Goal: Task Accomplishment & Management: Use online tool/utility

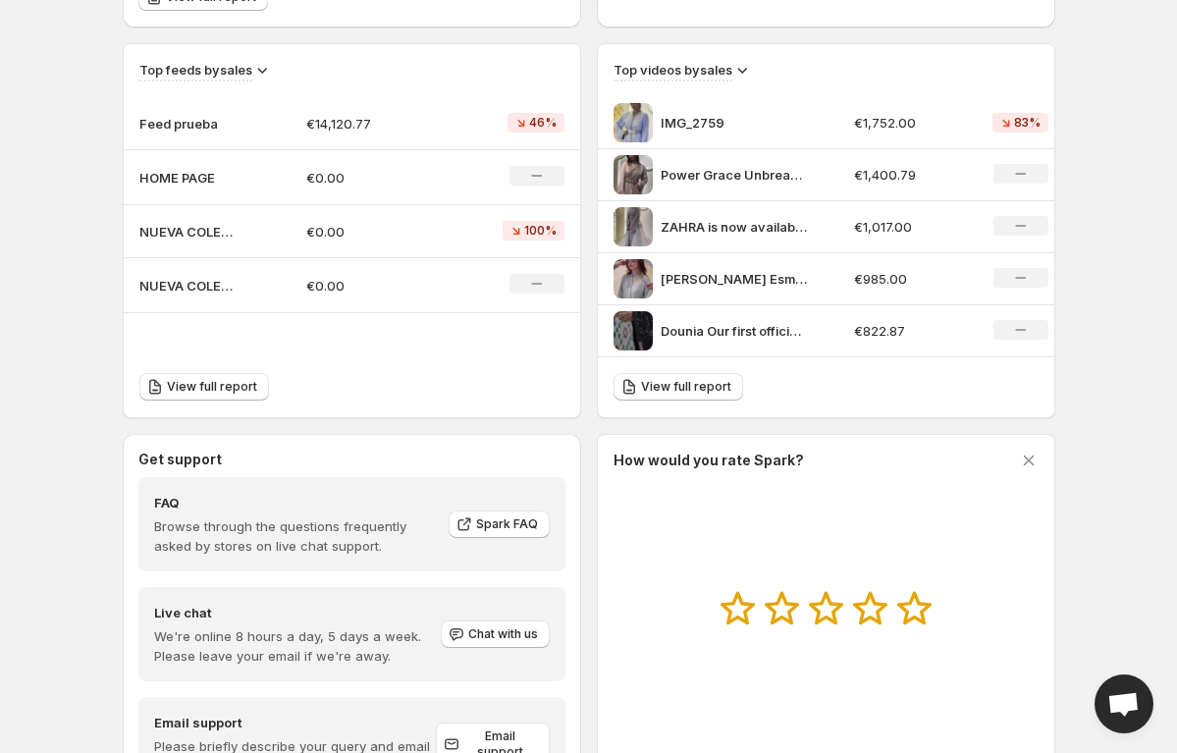
scroll to position [648, 0]
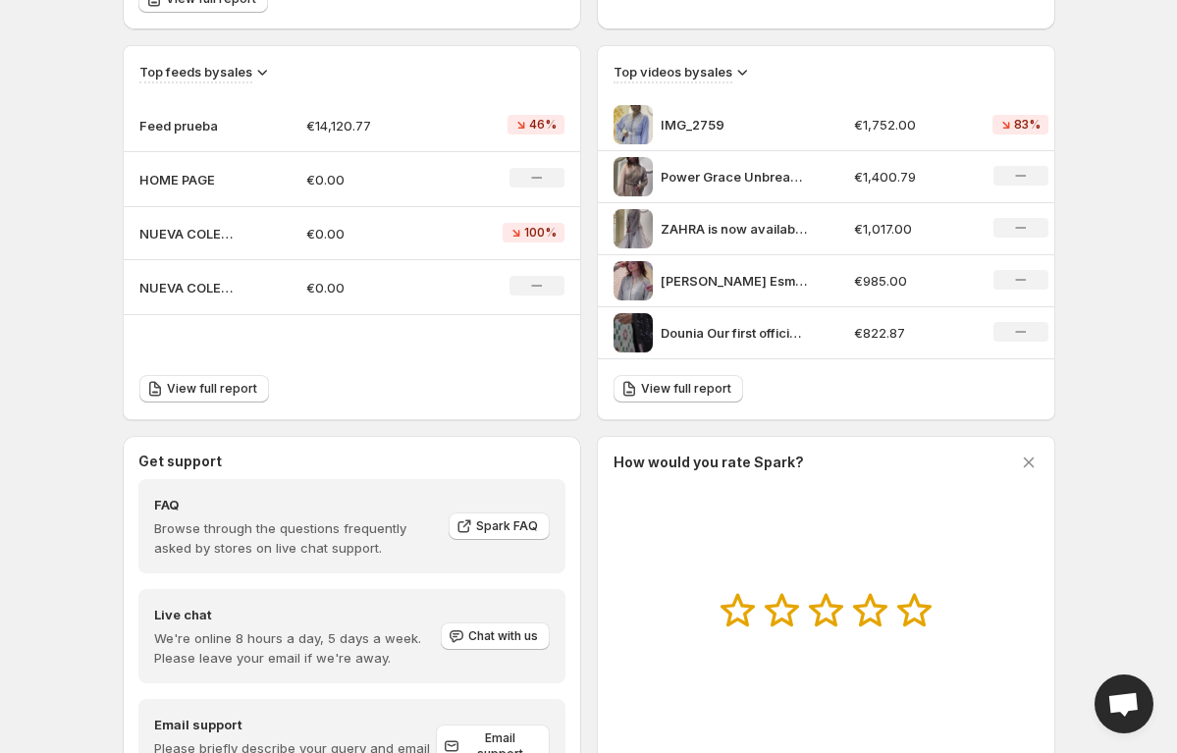
click at [236, 122] on p "Feed prueba" at bounding box center [188, 126] width 98 height 20
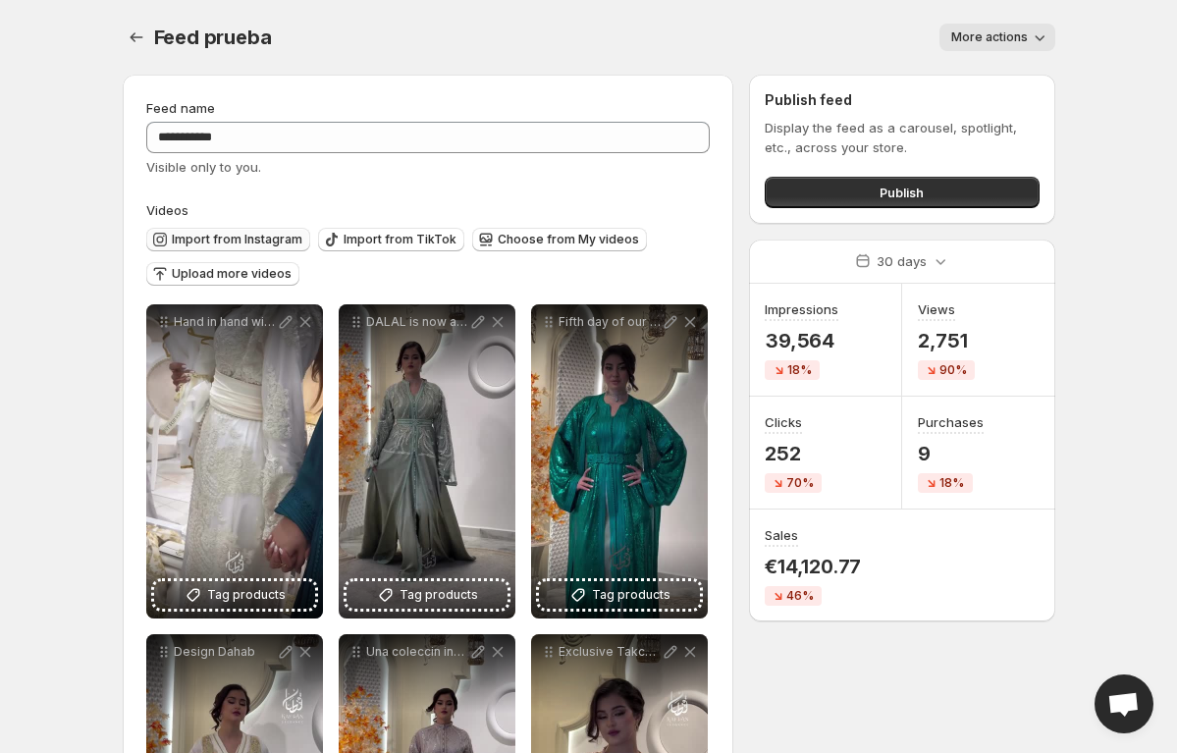
click at [253, 240] on span "Import from Instagram" at bounding box center [237, 240] width 131 height 16
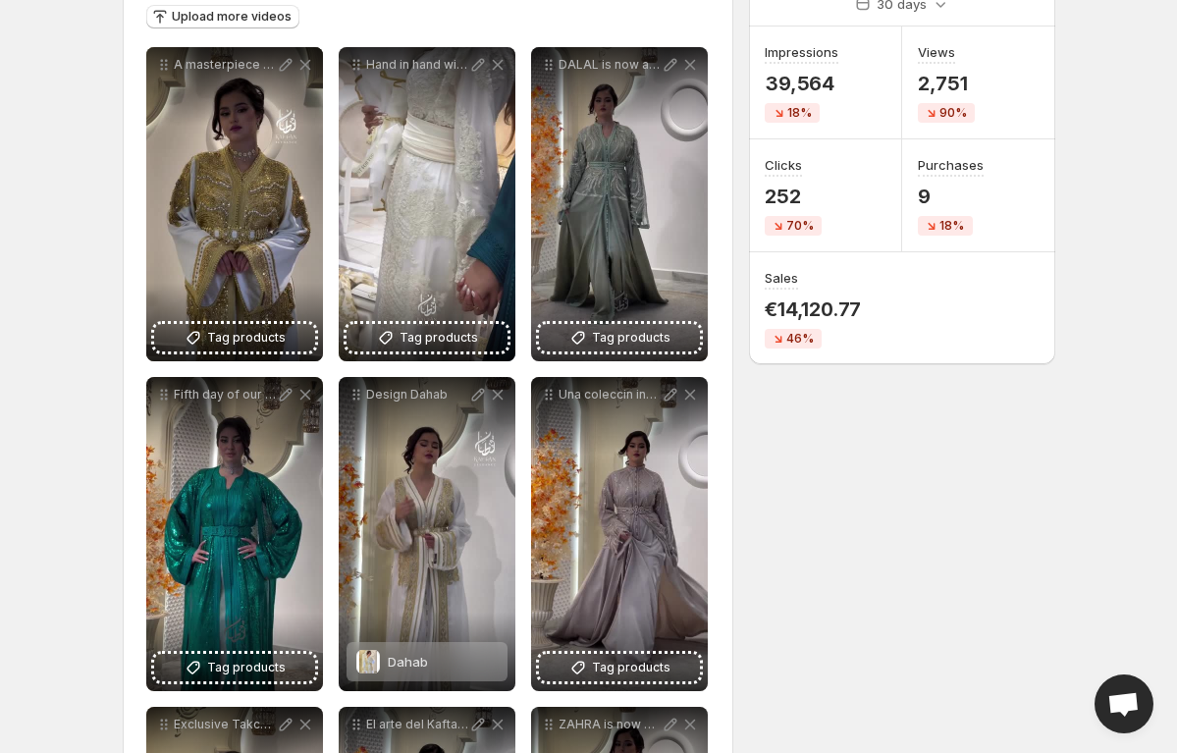
scroll to position [252, 0]
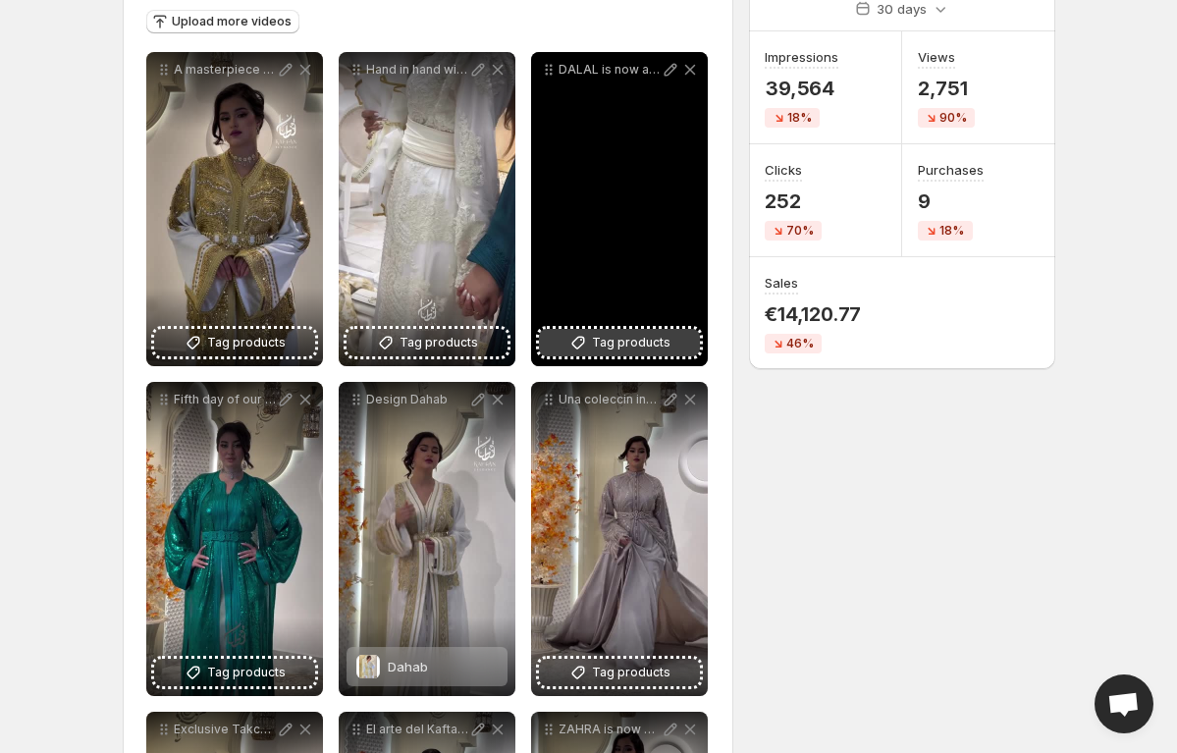
click at [633, 344] on span "Tag products" at bounding box center [631, 343] width 79 height 20
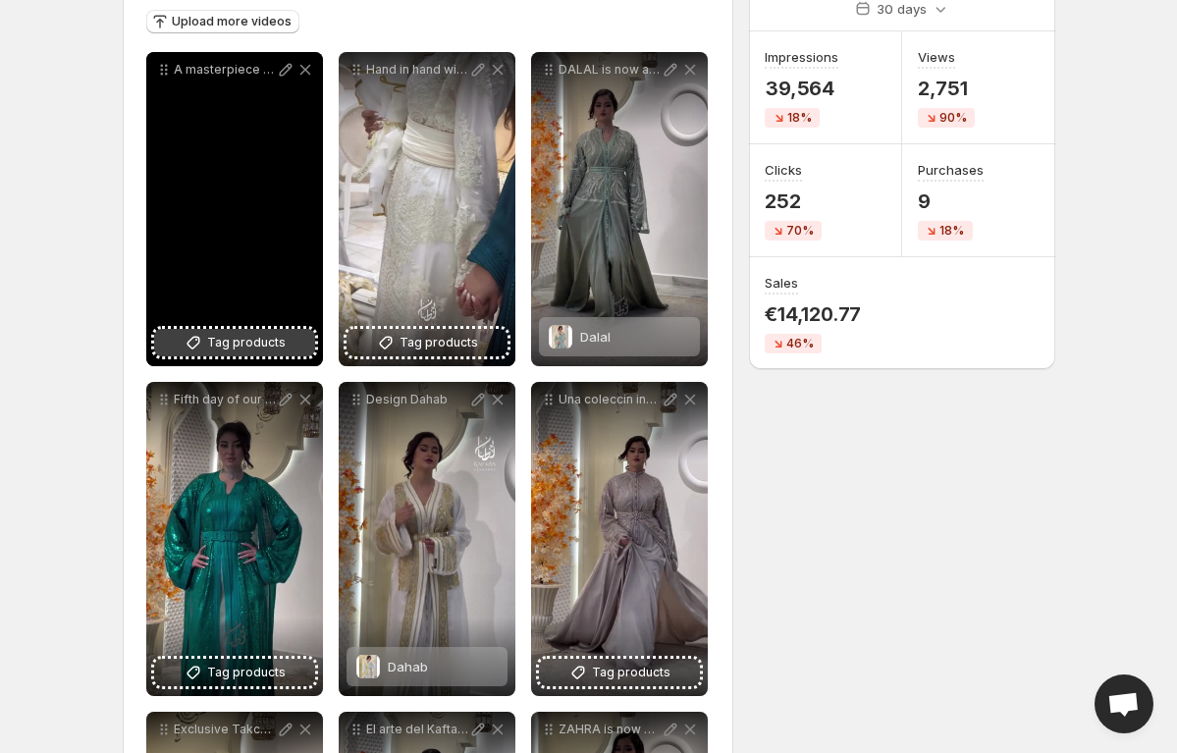
click at [206, 346] on button "Tag products" at bounding box center [234, 342] width 161 height 27
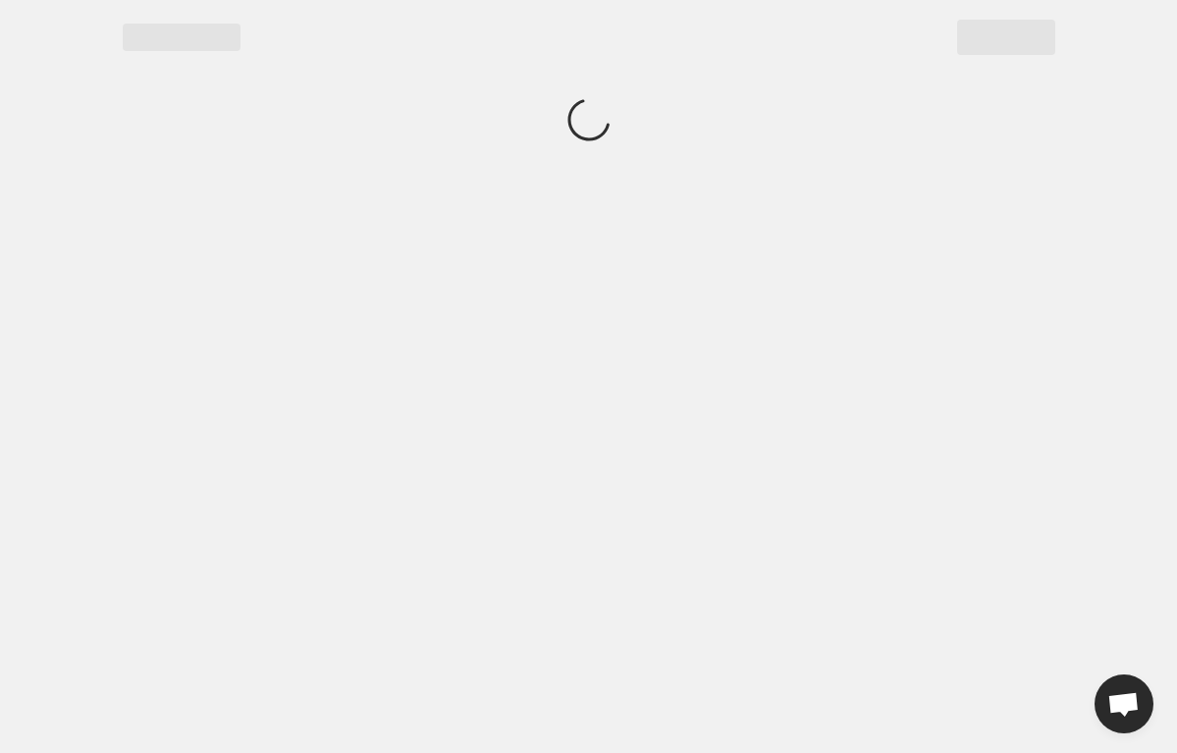
scroll to position [0, 0]
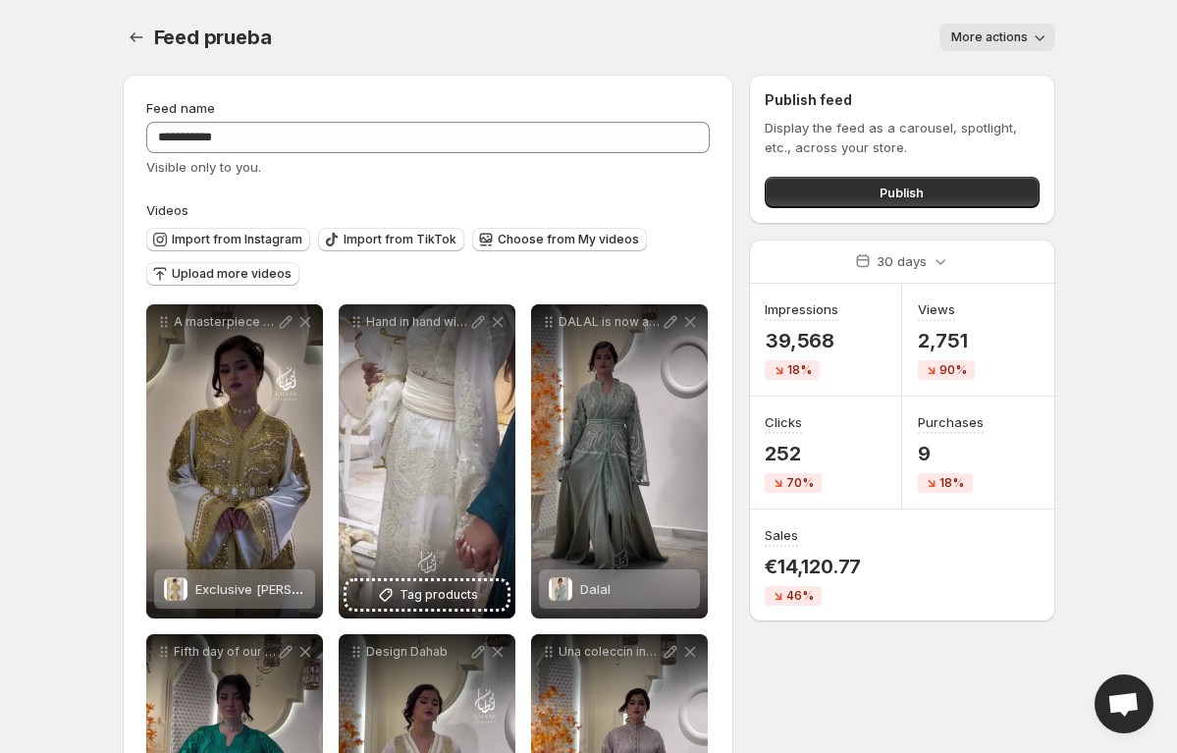
scroll to position [201, 0]
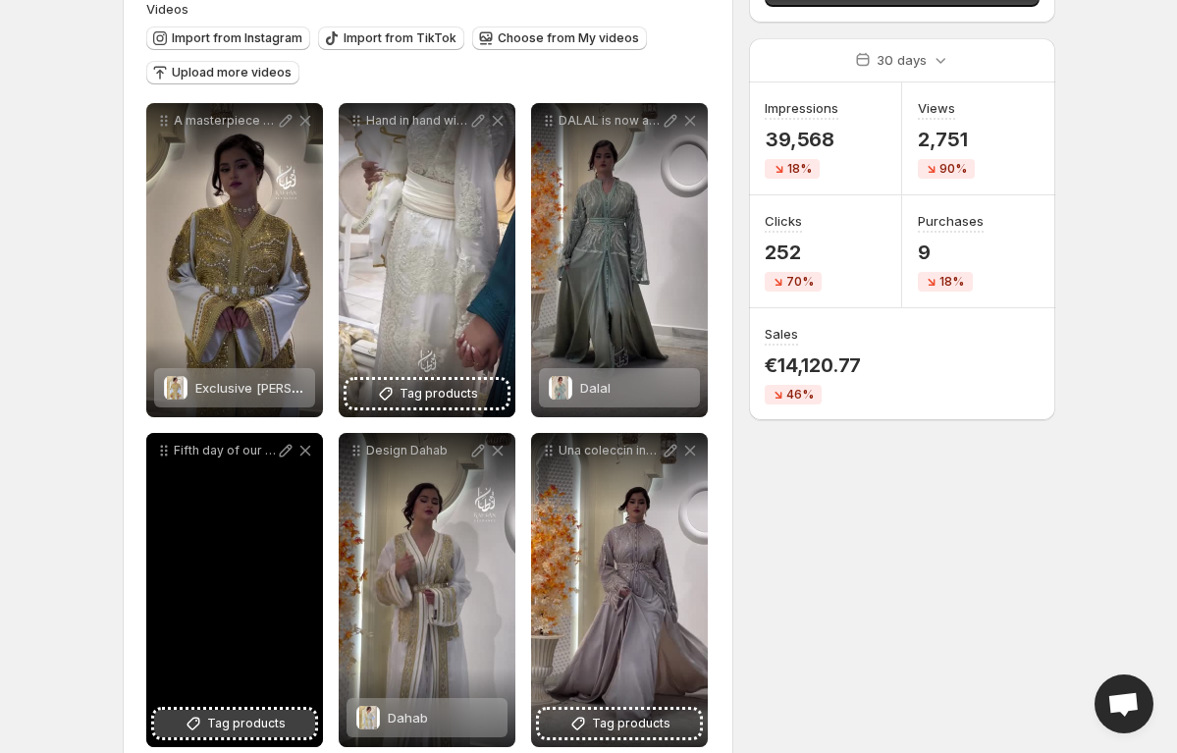
click at [201, 720] on icon at bounding box center [194, 724] width 20 height 20
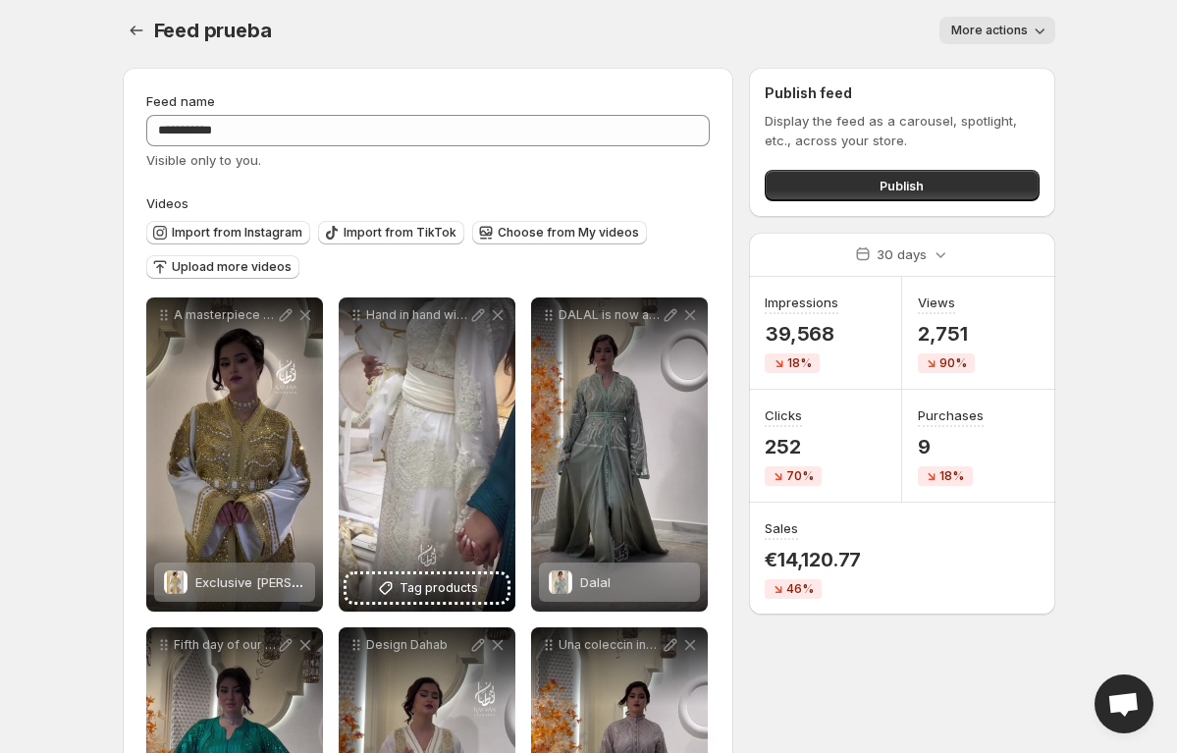
scroll to position [0, 0]
